Goal: Transaction & Acquisition: Subscribe to service/newsletter

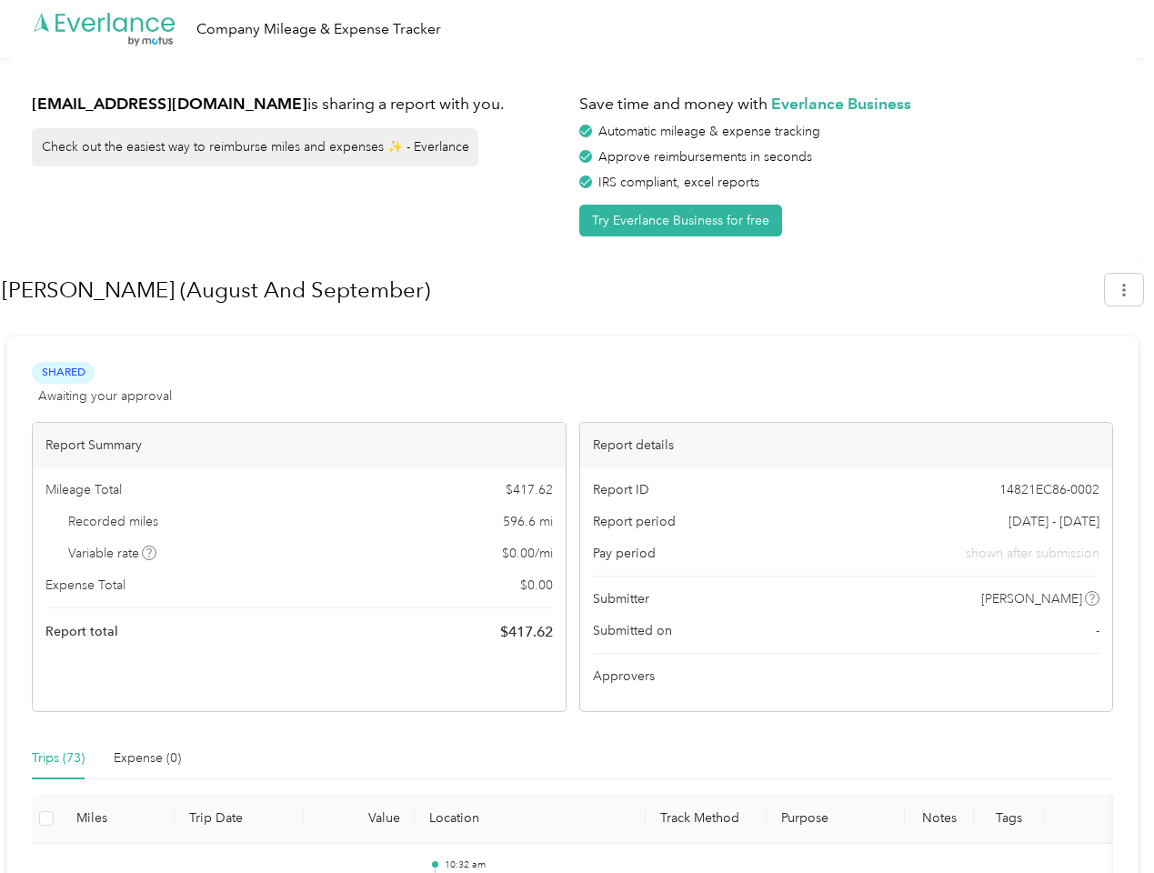
click at [580, 436] on div "Report details" at bounding box center [846, 445] width 533 height 45
click at [576, 29] on div ".cls-1 { fill: #00adee; } .cls-2 { fill: #fff; } .cls-3 { fill: #707372; } .cls…" at bounding box center [572, 29] width 1145 height 58
click at [684, 220] on button "Try Everlance Business for free" at bounding box center [680, 221] width 203 height 32
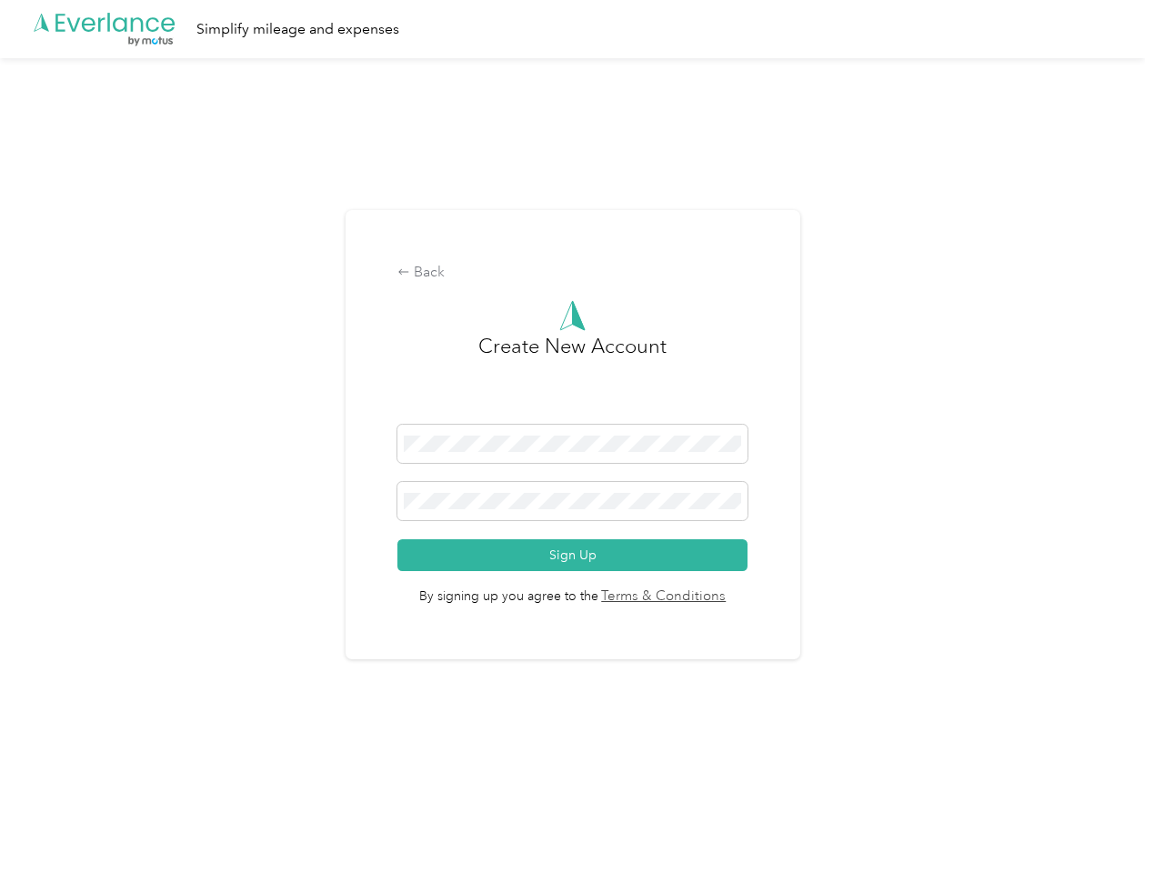
click at [1133, 289] on div "Back Create New Account Sign Up By signing up you agree to the Terms & Conditio…" at bounding box center [572, 442] width 1145 height 768
click at [150, 553] on div "Back Create New Account Sign Up By signing up you agree to the Terms & Conditio…" at bounding box center [572, 442] width 1145 height 768
click at [716, 598] on link "Terms & Conditions" at bounding box center [662, 596] width 128 height 21
click at [58, 758] on div "Back Create New Account Sign Up By signing up you agree to the Terms & Conditio…" at bounding box center [572, 442] width 1145 height 768
click at [147, 758] on div "Back Create New Account Sign Up By signing up you agree to the Terms & Conditio…" at bounding box center [572, 442] width 1145 height 768
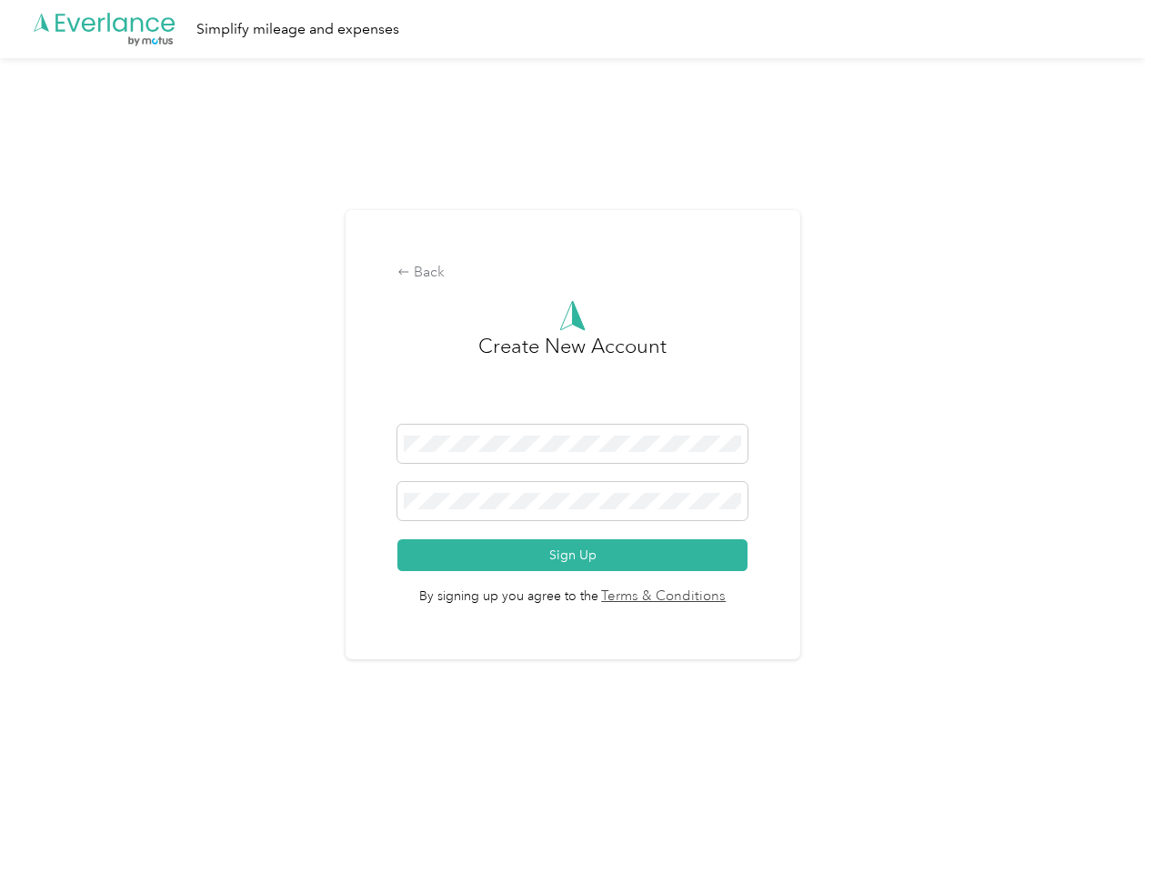
click at [46, 818] on div "Back Create New Account Sign Up By signing up you agree to the Terms & Conditio…" at bounding box center [572, 442] width 1145 height 768
